Goal: Task Accomplishment & Management: Complete application form

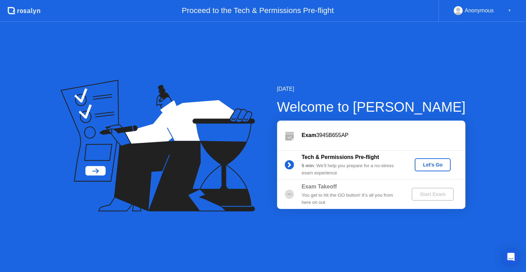
click at [424, 163] on div "Let's Go" at bounding box center [432, 164] width 30 height 5
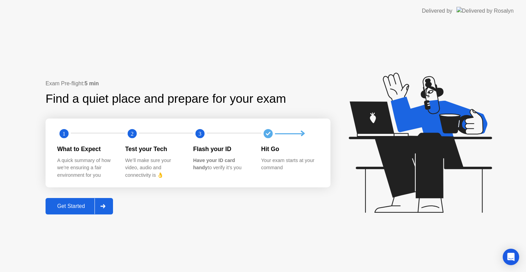
click at [84, 207] on div "Get Started" at bounding box center [71, 206] width 47 height 6
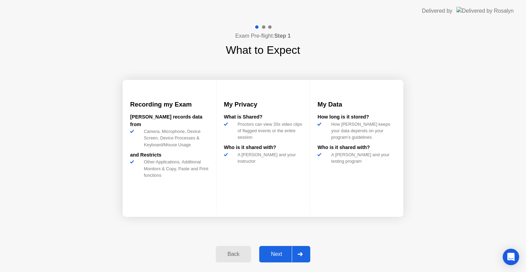
click at [283, 257] on div "Next" at bounding box center [276, 254] width 30 height 6
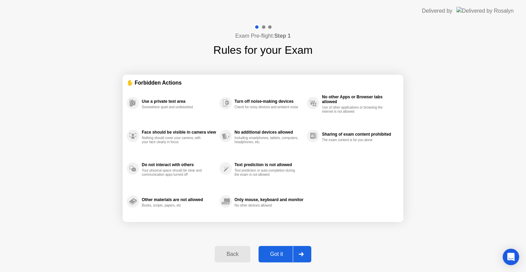
click at [284, 256] on div "Got it" at bounding box center [276, 254] width 32 height 6
select select "**********"
select select "*******"
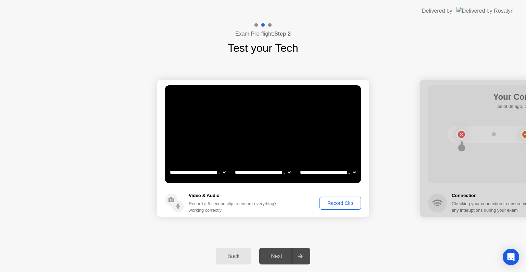
click at [342, 202] on div "Record Clip" at bounding box center [340, 202] width 37 height 5
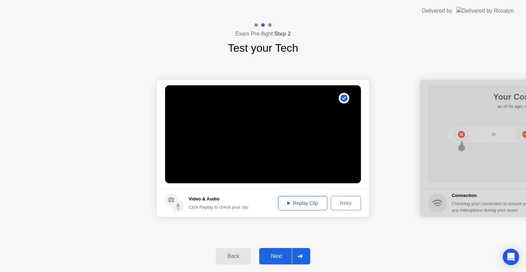
click at [304, 205] on div "Replay Clip" at bounding box center [302, 202] width 44 height 5
click at [281, 253] on div "Next" at bounding box center [276, 256] width 30 height 6
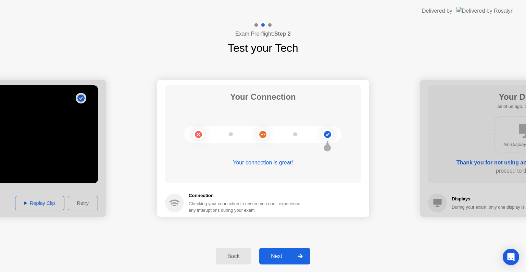
click at [288, 255] on div "Next" at bounding box center [276, 256] width 30 height 6
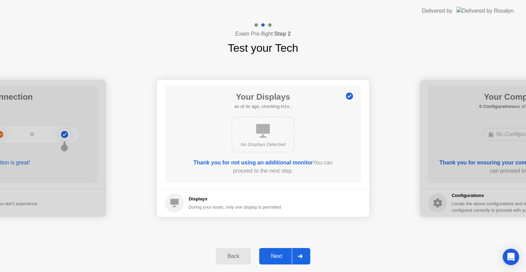
click at [240, 209] on div "During your exam, only one display is permitted" at bounding box center [235, 207] width 92 height 7
click at [239, 203] on div "Displays During your exam, only one display is permitted" at bounding box center [235, 202] width 92 height 15
click at [281, 259] on div "Next" at bounding box center [276, 256] width 30 height 6
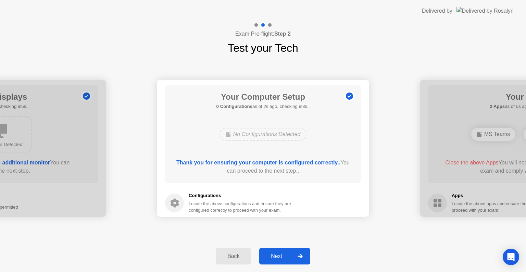
click at [281, 256] on div "Next" at bounding box center [276, 256] width 30 height 6
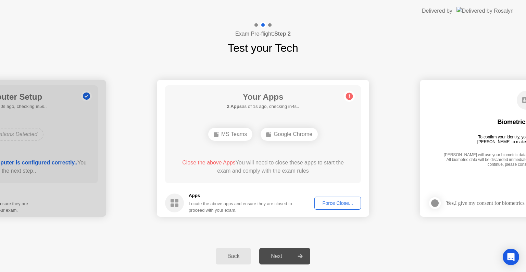
click at [339, 203] on div "Force Close..." at bounding box center [338, 202] width 42 height 5
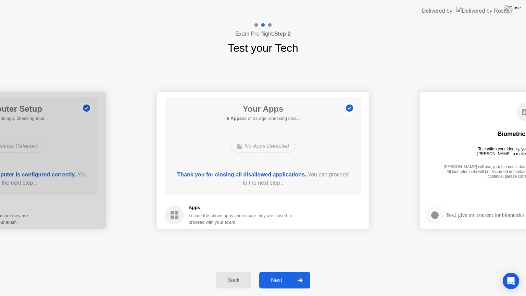
click at [284, 271] on div "Next" at bounding box center [276, 280] width 30 height 6
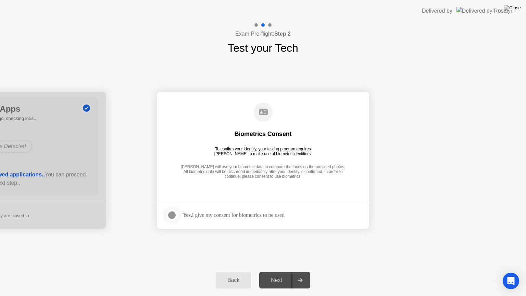
click at [163, 209] on footer "Yes, I give my consent for biometrics to be used" at bounding box center [263, 215] width 212 height 28
click at [171, 216] on div at bounding box center [172, 215] width 8 height 8
click at [282, 271] on div "Next" at bounding box center [276, 280] width 30 height 6
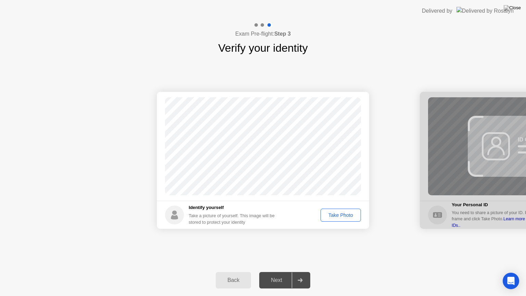
click at [337, 215] on div "Take Photo" at bounding box center [341, 214] width 36 height 5
click at [439, 158] on div at bounding box center [526, 160] width 212 height 137
click at [281, 271] on div "Next" at bounding box center [276, 280] width 30 height 6
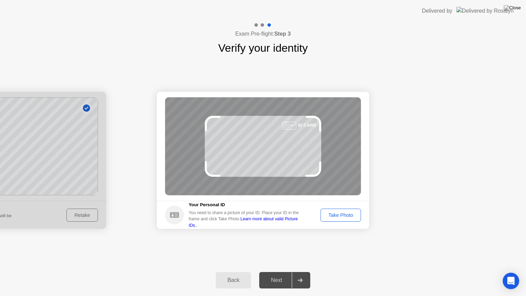
click at [336, 216] on div "Take Photo" at bounding box center [341, 214] width 36 height 5
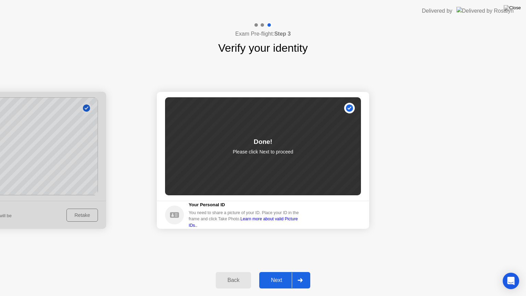
click at [283, 271] on div "Next" at bounding box center [276, 280] width 30 height 6
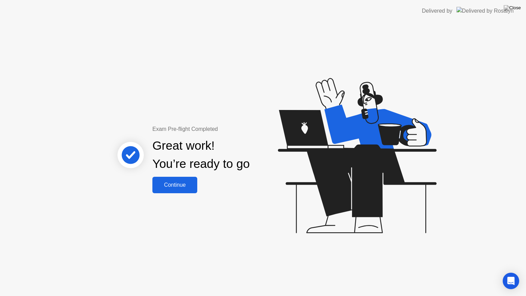
click at [184, 185] on div "Continue" at bounding box center [174, 185] width 41 height 6
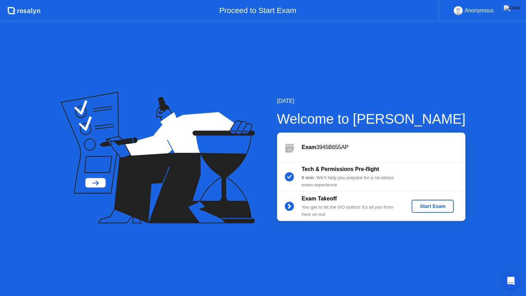
click at [428, 207] on div "Start Exam" at bounding box center [432, 205] width 37 height 5
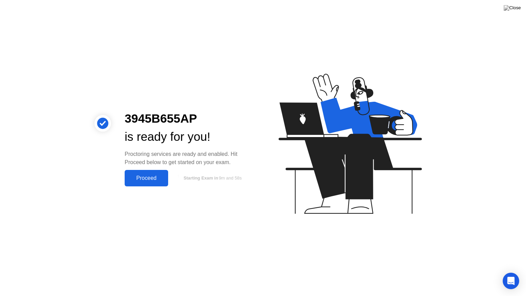
click at [144, 177] on div "Proceed" at bounding box center [146, 178] width 39 height 6
